Goal: Information Seeking & Learning: Compare options

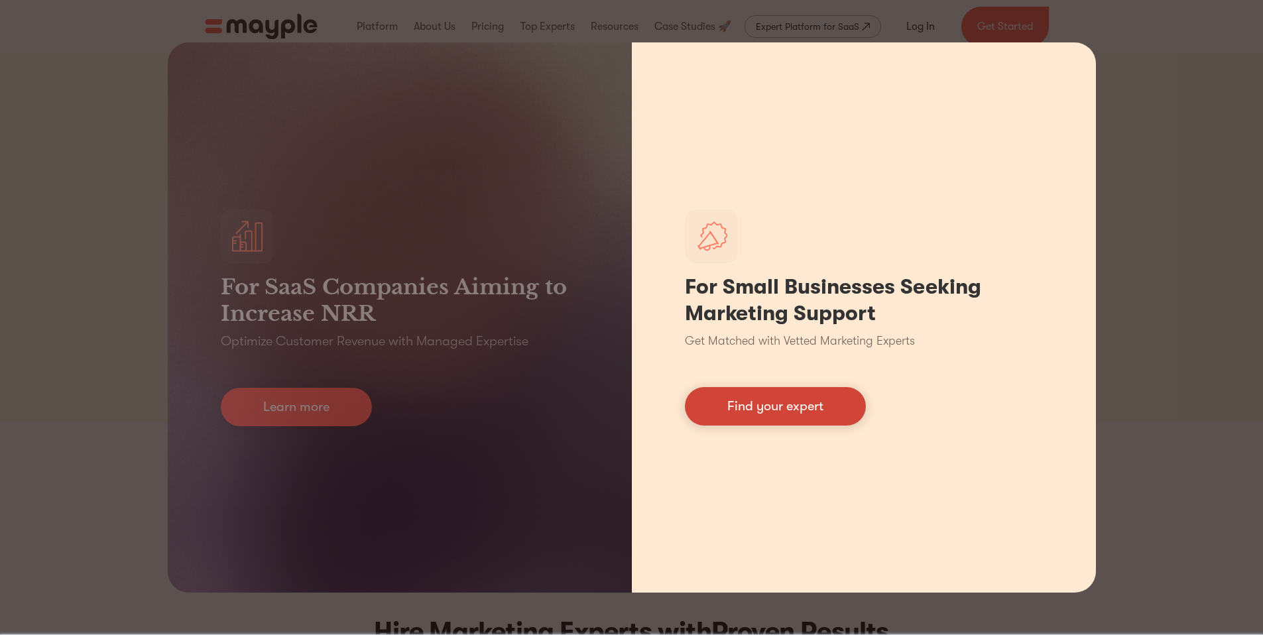
click at [776, 404] on link "Find your expert" at bounding box center [775, 406] width 181 height 38
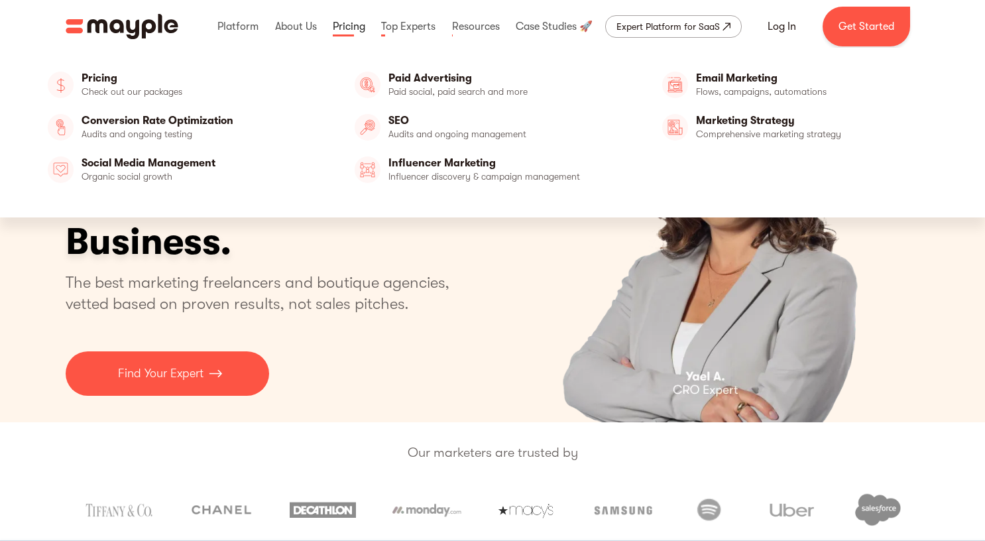
click at [353, 20] on link at bounding box center [348, 26] width 39 height 42
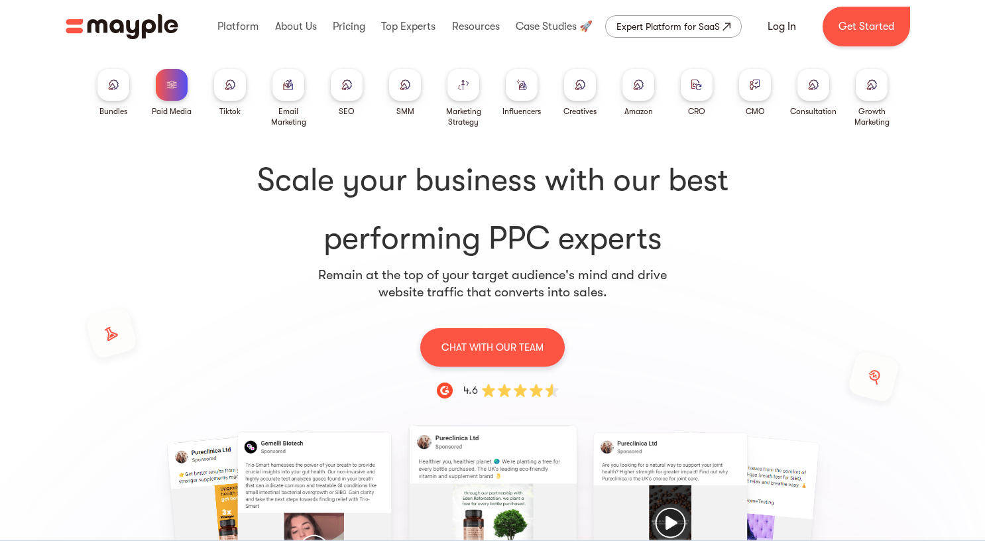
click at [578, 88] on img at bounding box center [580, 85] width 11 height 10
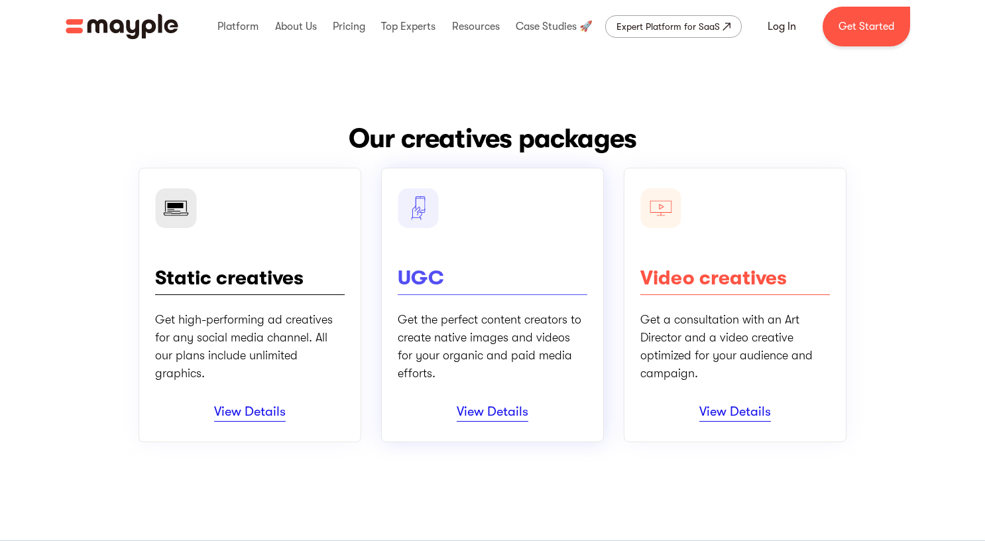
scroll to position [143, 0]
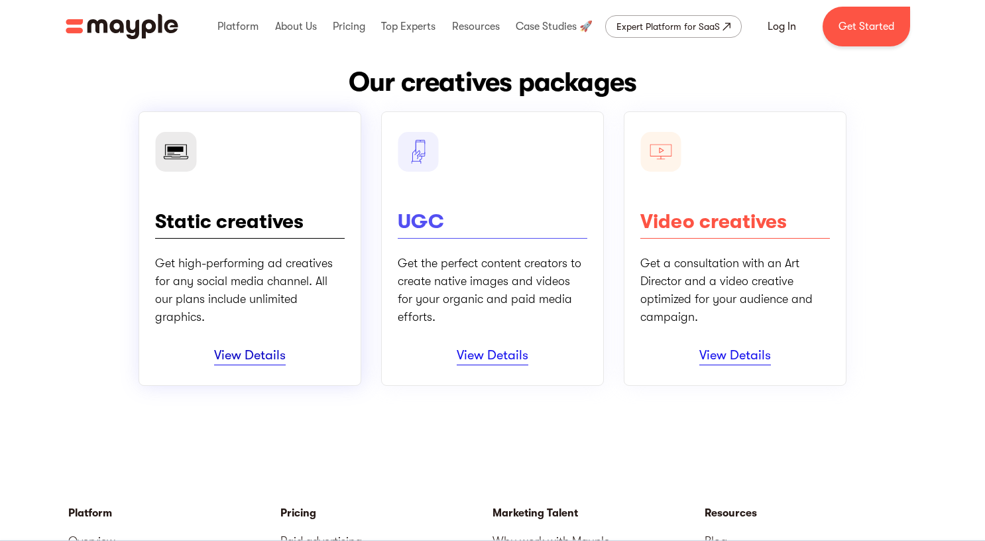
click at [271, 357] on link "View Details" at bounding box center [250, 356] width 72 height 18
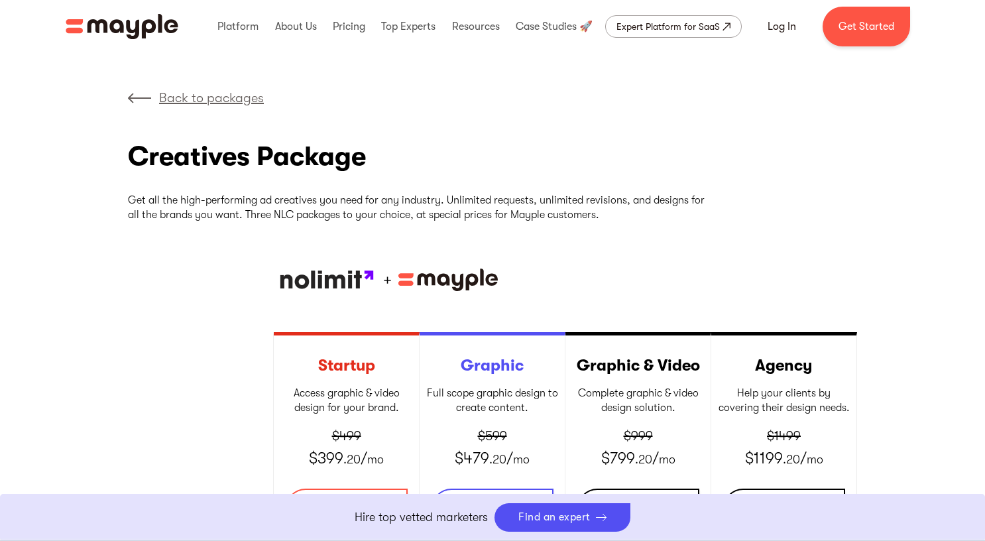
scroll to position [235, 0]
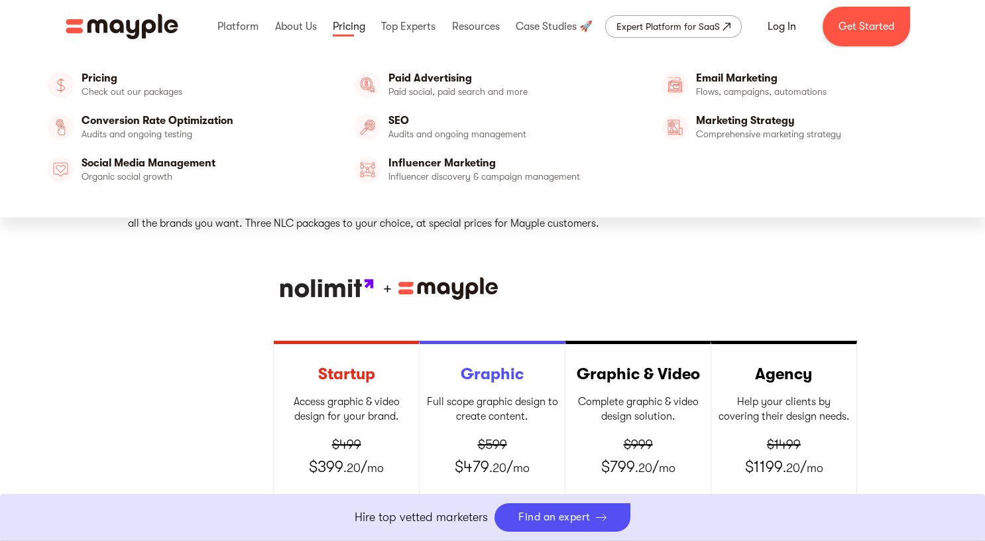
click at [332, 29] on link at bounding box center [348, 26] width 39 height 42
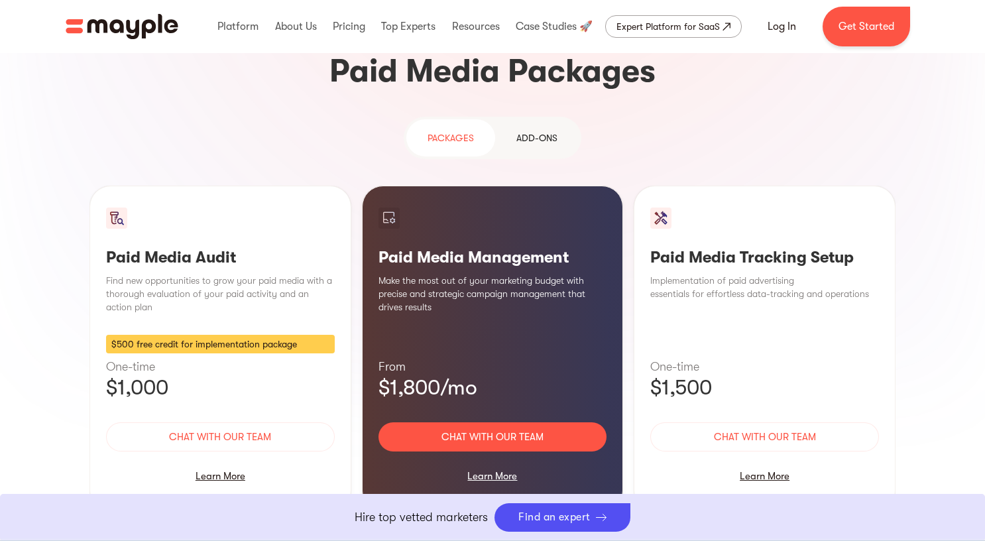
scroll to position [1131, 0]
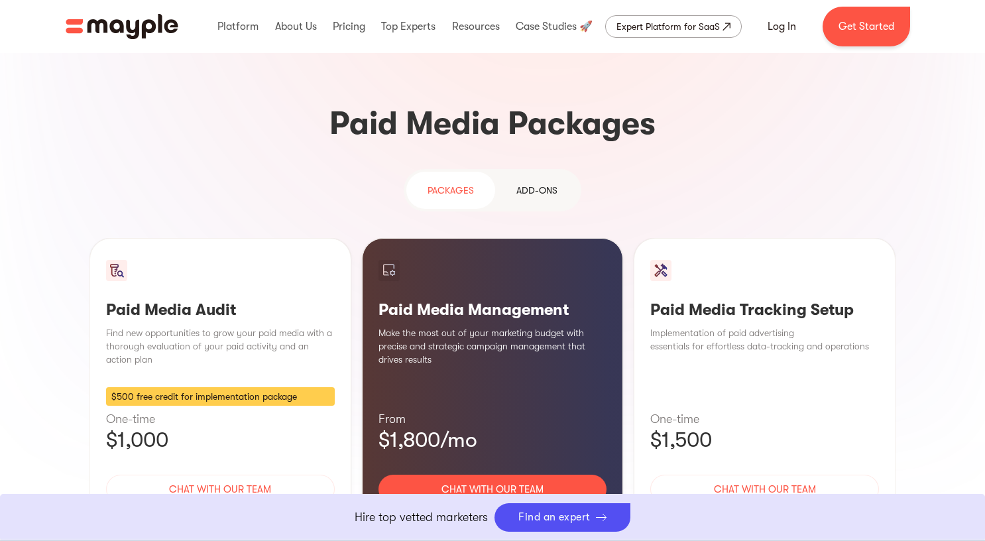
click at [492, 514] on div "Learn More" at bounding box center [492, 528] width 229 height 28
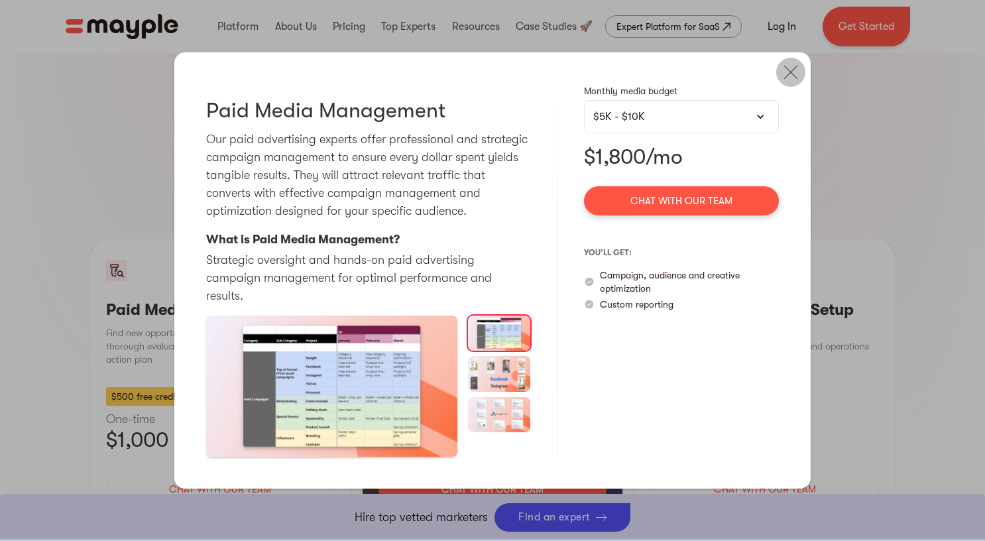
click at [791, 81] on img at bounding box center [790, 72] width 29 height 29
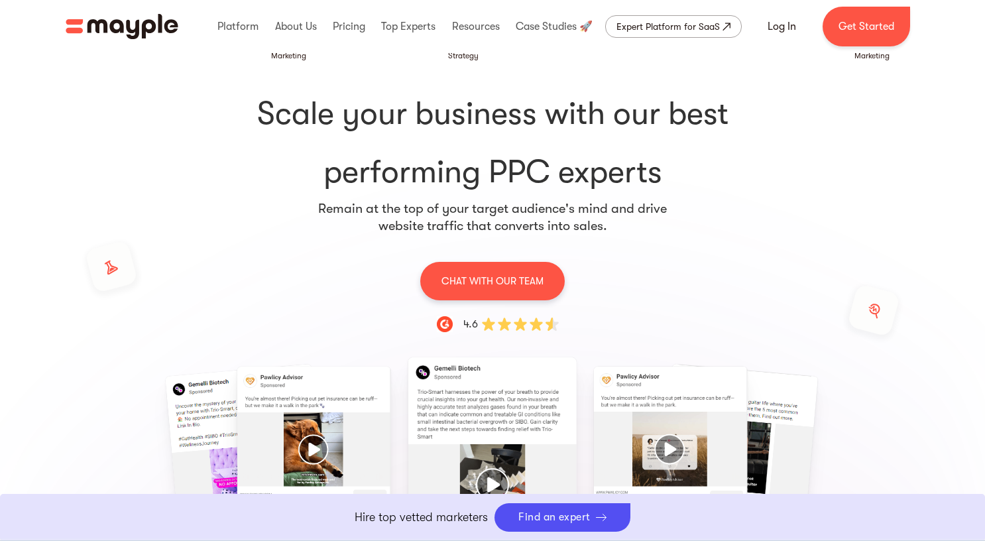
scroll to position [0, 0]
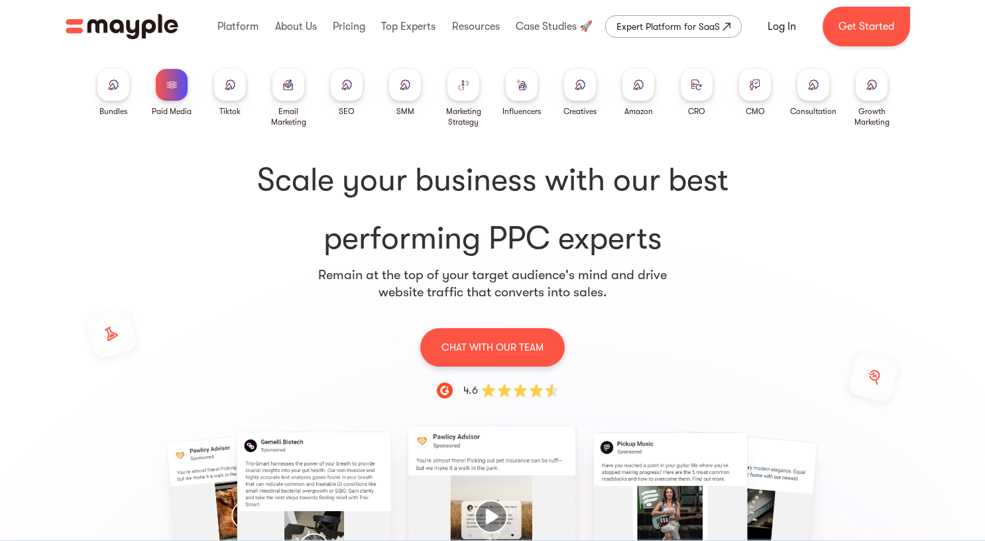
click at [290, 78] on div at bounding box center [288, 85] width 32 height 32
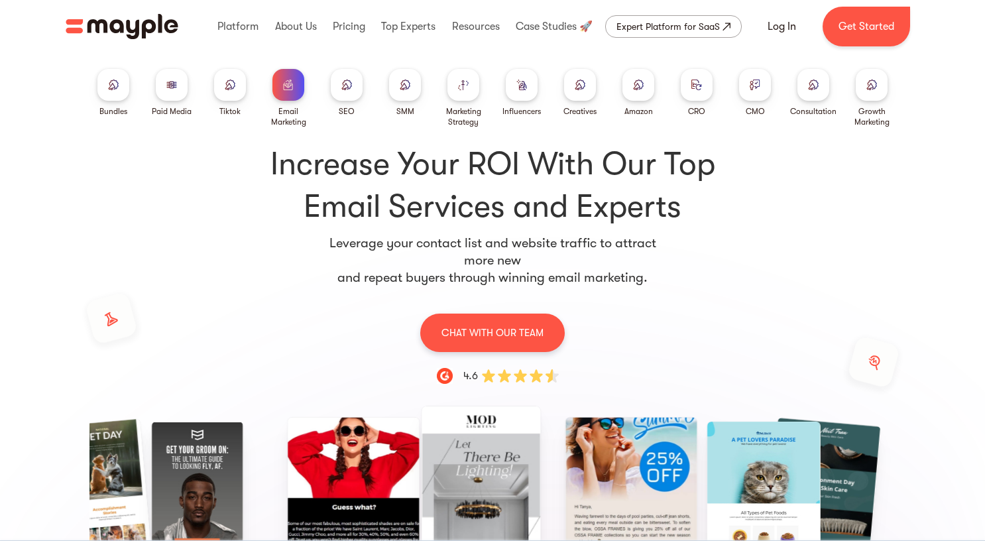
click at [526, 82] on img at bounding box center [521, 85] width 11 height 10
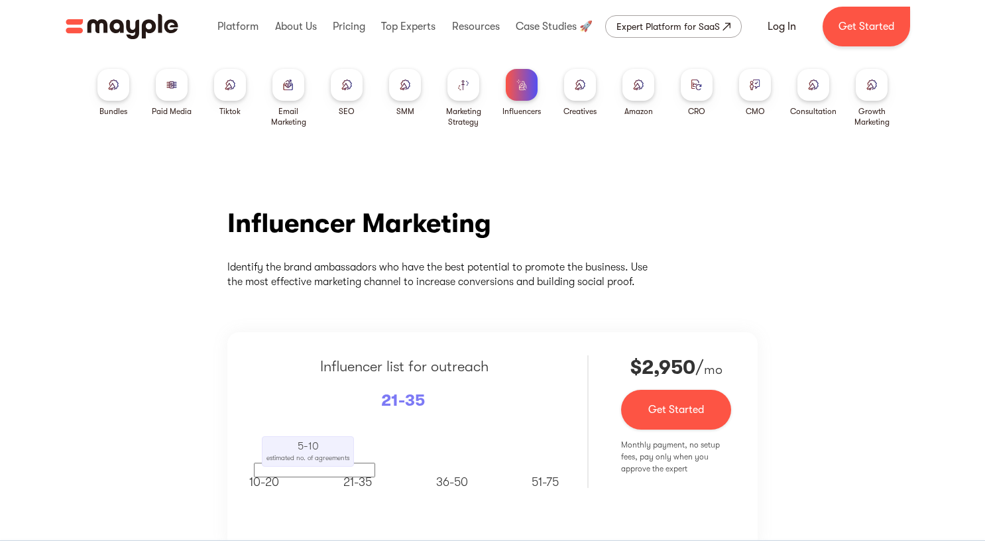
click at [454, 87] on div at bounding box center [463, 85] width 32 height 32
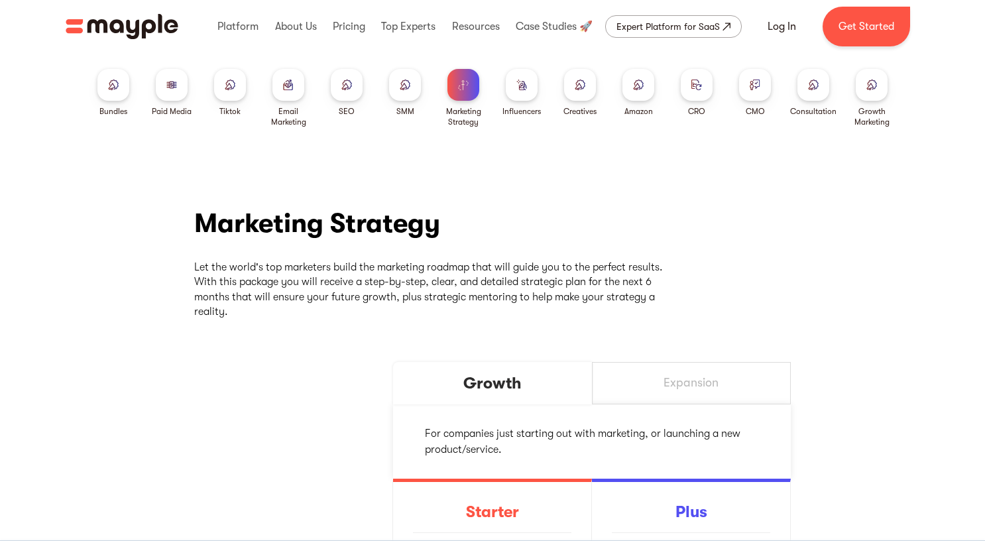
click at [337, 91] on div at bounding box center [347, 85] width 32 height 32
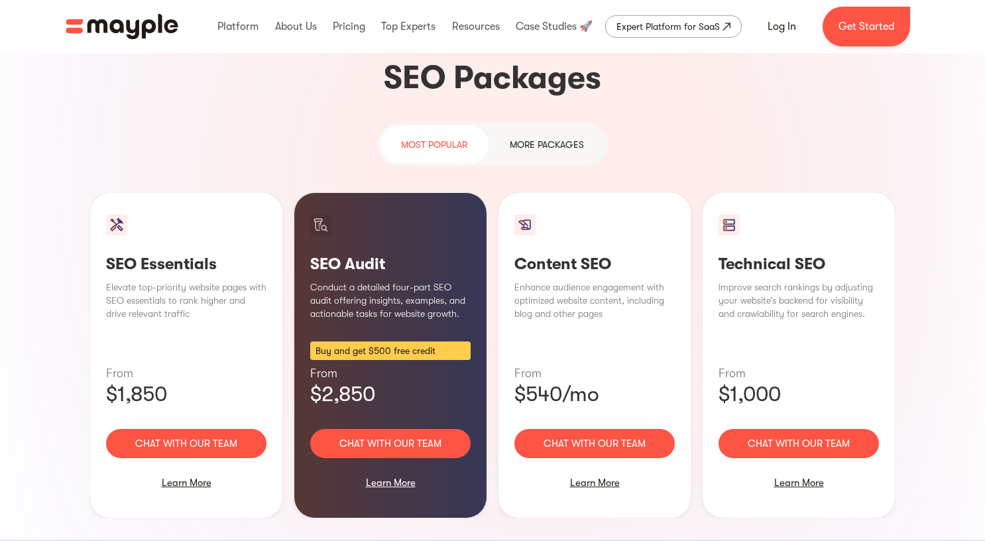
scroll to position [928, 0]
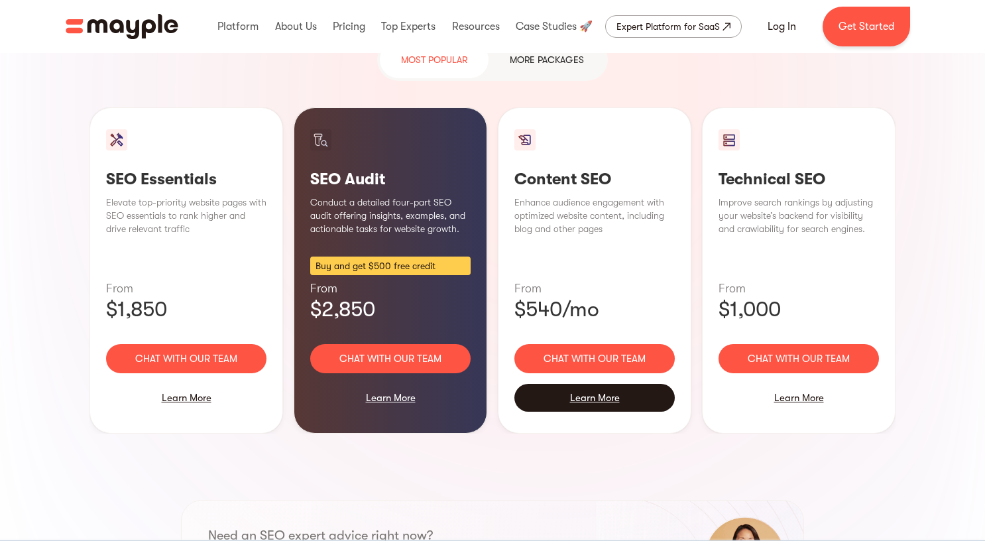
click at [626, 384] on div "Learn More" at bounding box center [594, 398] width 160 height 28
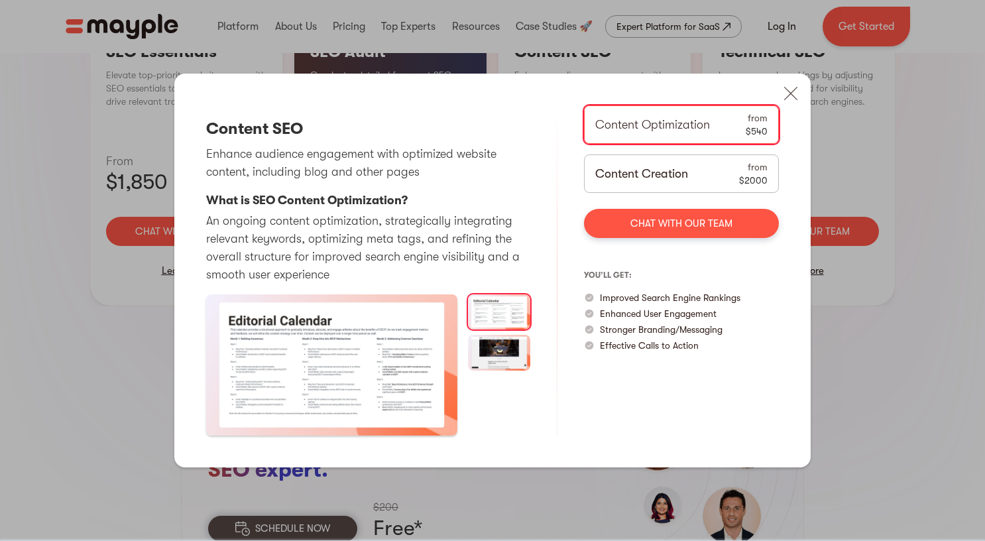
scroll to position [1192, 0]
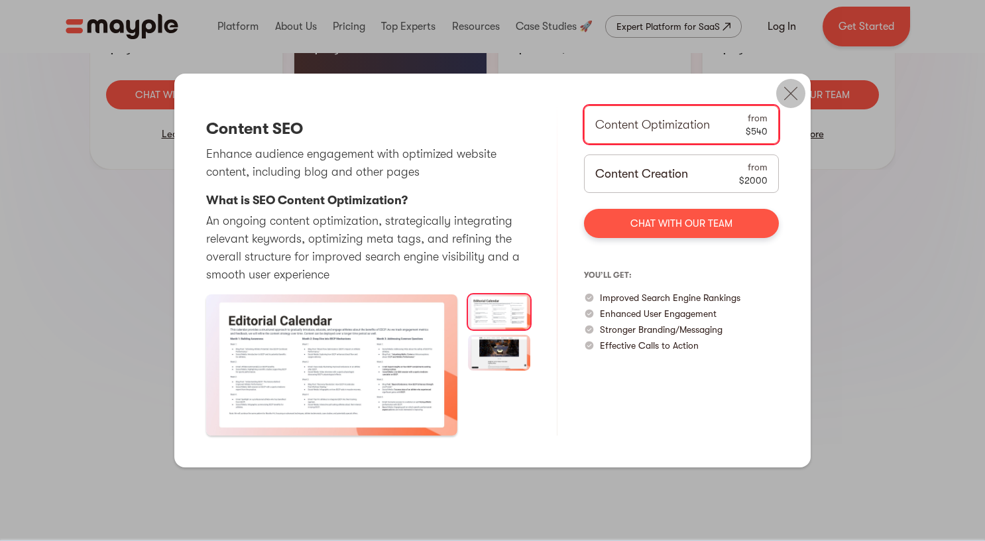
click at [789, 101] on img at bounding box center [790, 93] width 29 height 29
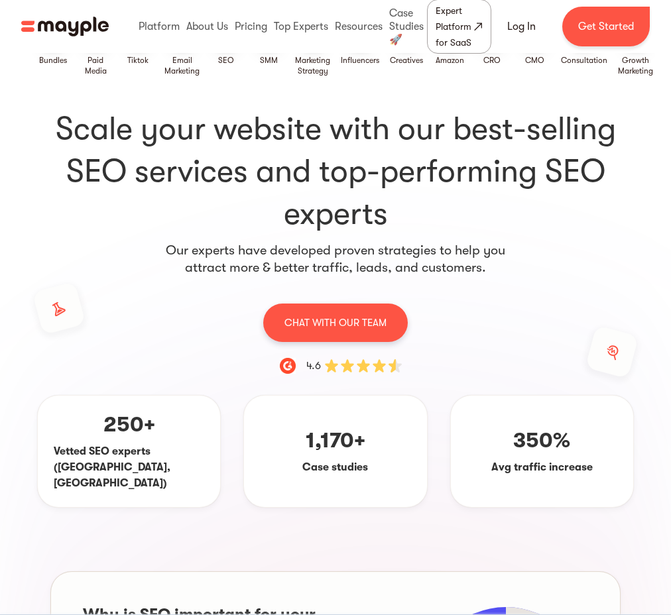
scroll to position [0, 0]
